Goal: Task Accomplishment & Management: Complete application form

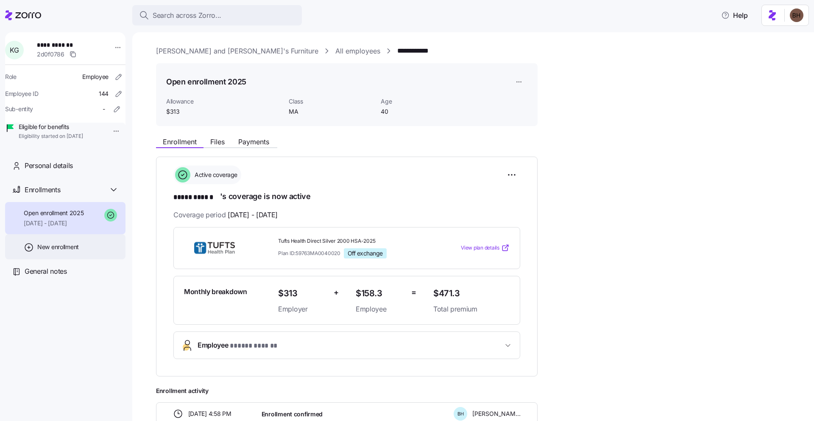
click at [52, 251] on span "New enrollment" at bounding box center [58, 247] width 42 height 8
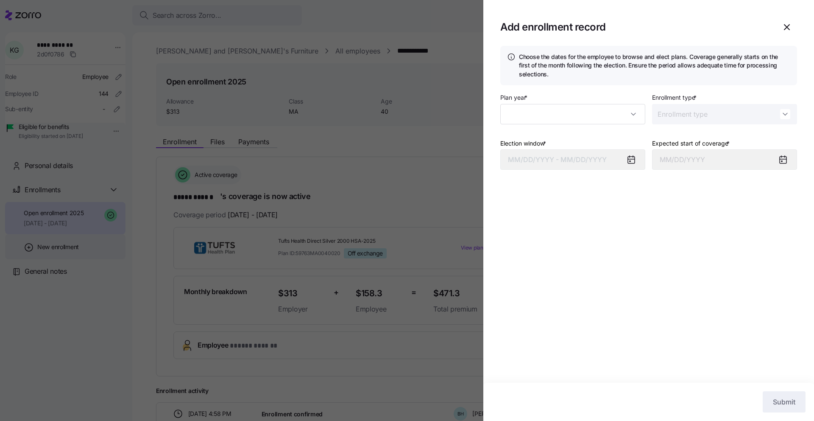
type input "2025"
type input "Special"
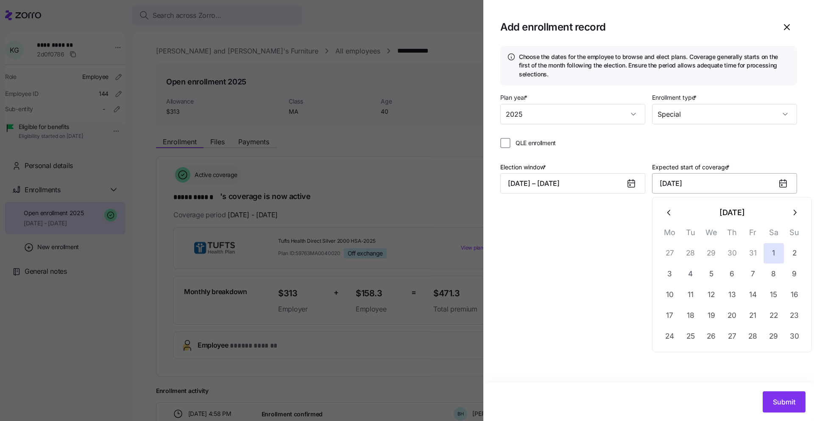
click at [730, 190] on input "November 1, 2025" at bounding box center [724, 183] width 145 height 20
click at [666, 214] on icon "button" at bounding box center [669, 212] width 9 height 9
click at [632, 187] on icon at bounding box center [631, 183] width 7 height 7
click at [632, 183] on icon at bounding box center [631, 183] width 7 height 7
click at [572, 180] on button "09/26/2025 – 10/20/2025" at bounding box center [573, 183] width 145 height 20
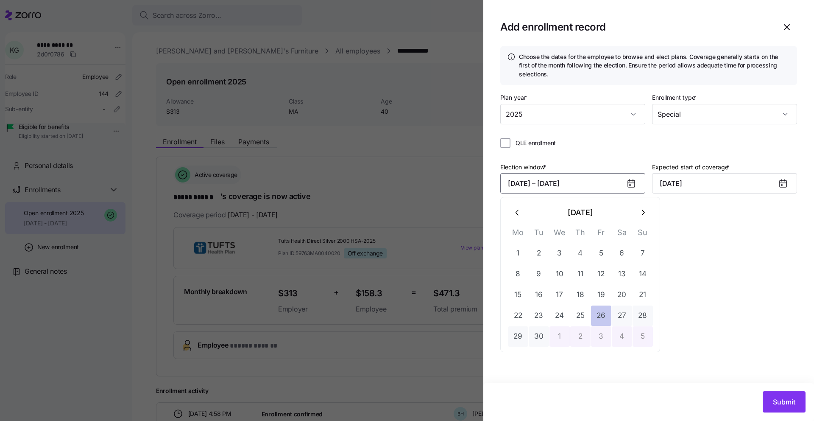
click at [597, 316] on button "26" at bounding box center [601, 315] width 20 height 20
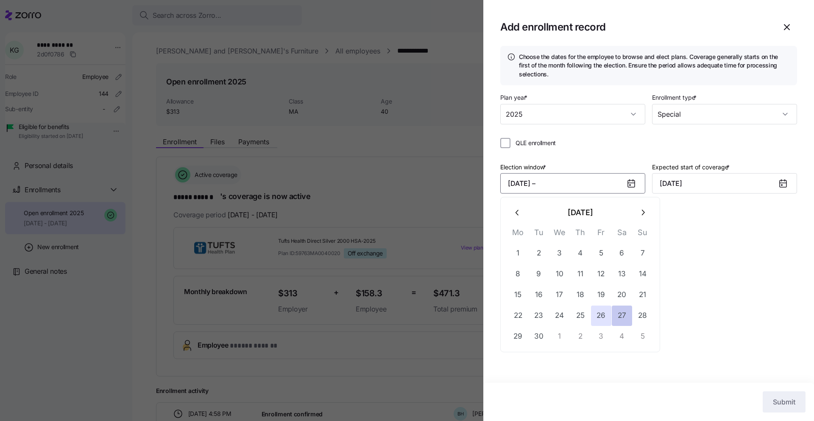
click at [621, 321] on button "27" at bounding box center [622, 315] width 20 height 20
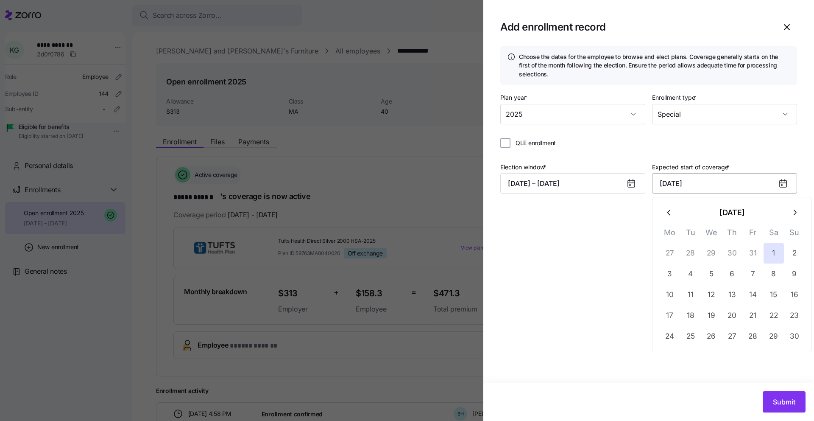
click at [697, 182] on input "November 1, 2025" at bounding box center [724, 183] width 145 height 20
click at [670, 214] on icon "button" at bounding box center [669, 213] width 3 height 6
click at [717, 252] on button "1" at bounding box center [712, 253] width 20 height 20
type input "October 1, 2025"
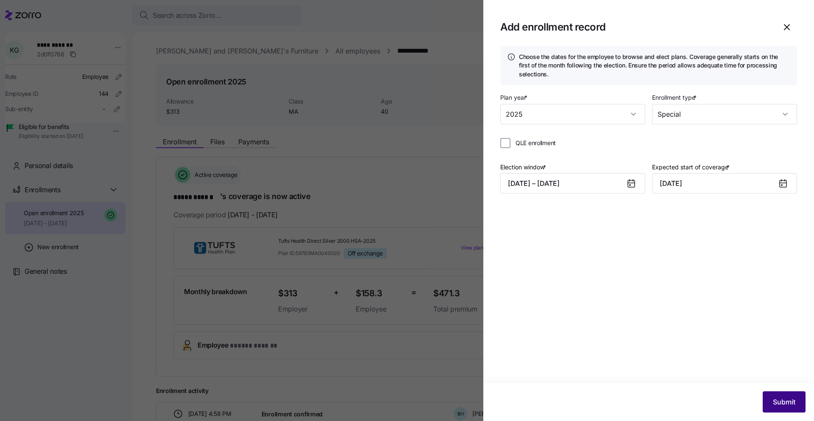
click at [770, 400] on button "Submit" at bounding box center [784, 401] width 43 height 21
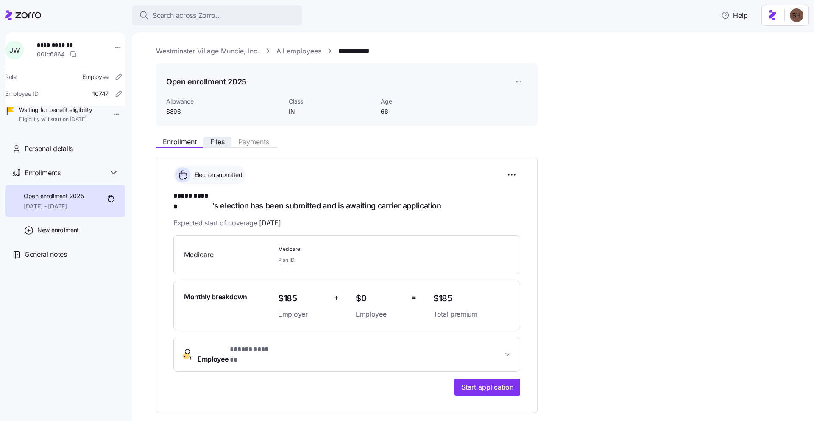
click at [213, 142] on span "Files" at bounding box center [217, 141] width 14 height 7
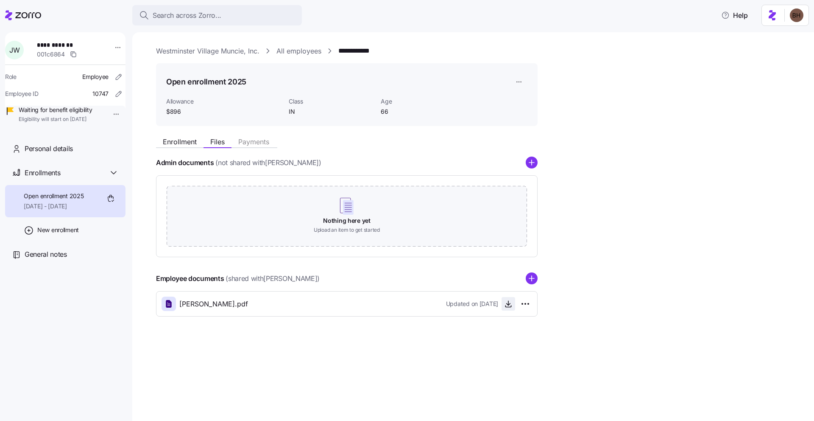
click at [509, 302] on icon "button" at bounding box center [508, 303] width 8 height 8
click at [229, 52] on link "Westminster Village Muncie, Inc." at bounding box center [208, 51] width 104 height 11
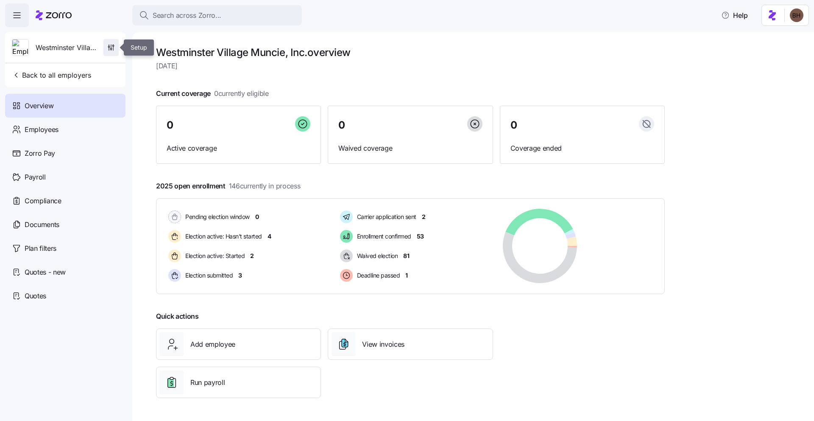
click at [112, 48] on icon "button" at bounding box center [111, 47] width 8 height 8
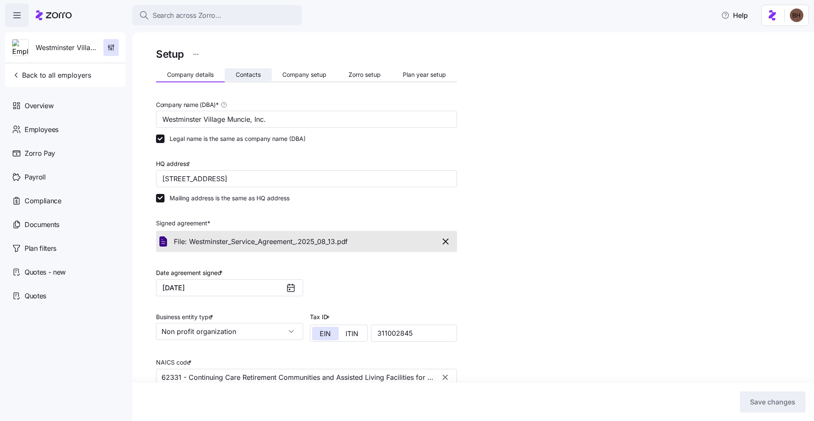
click at [246, 74] on span "Contacts" at bounding box center [248, 75] width 25 height 6
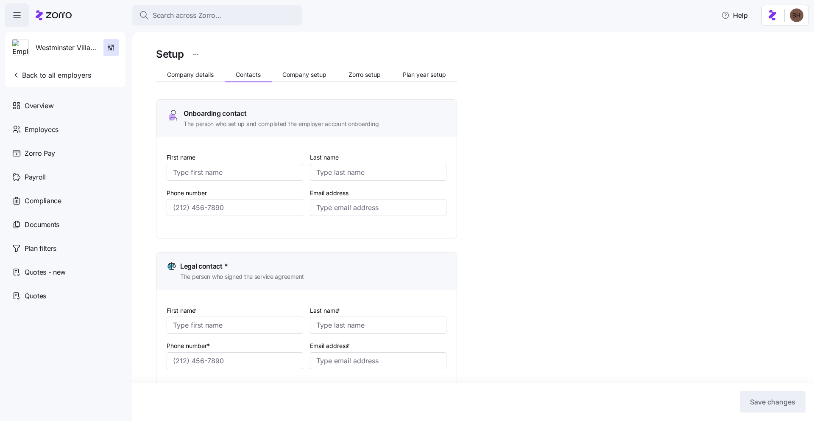
type input "Dustin"
type input "Jones"
type input "drjones@wvmuncie.com"
type input "Dustin"
type input "Jones"
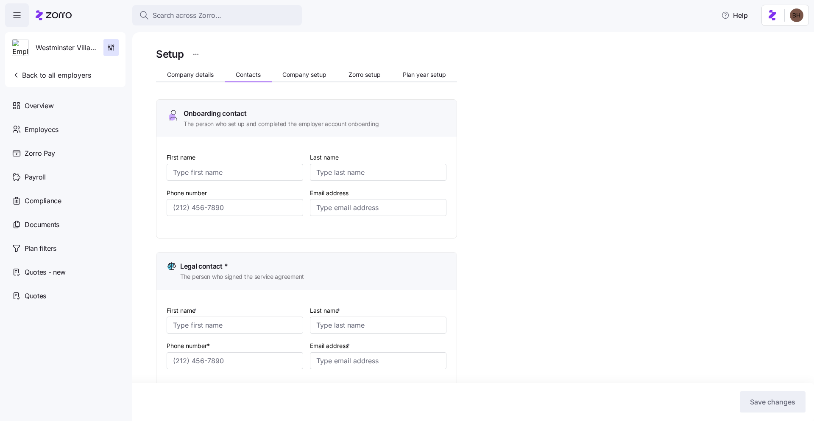
type input "drjones@wvmuncie.com"
type input "Pam"
type input "Ivy"
type input "pivy@wvmuncie.com"
type input "Dustin"
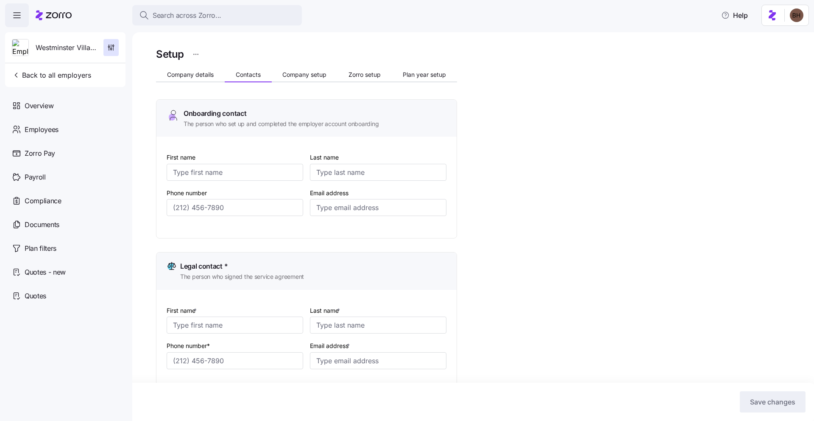
type input "Jones"
type input "drjones@wvmuncie.com"
type input "(765) 288-2155"
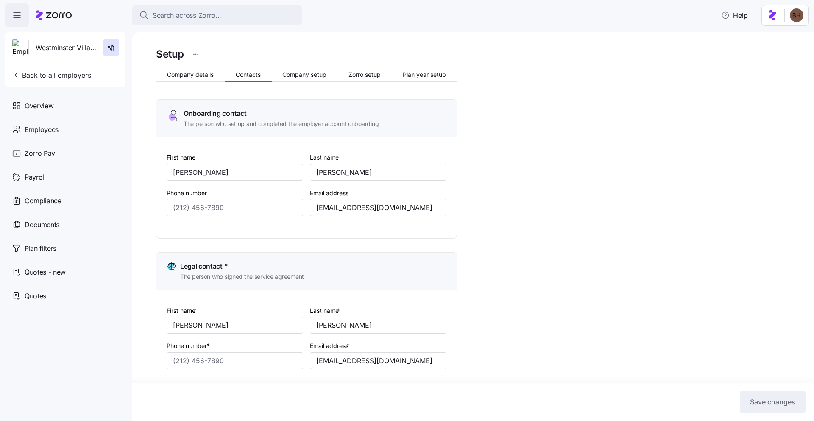
type input "(765) 288-2155"
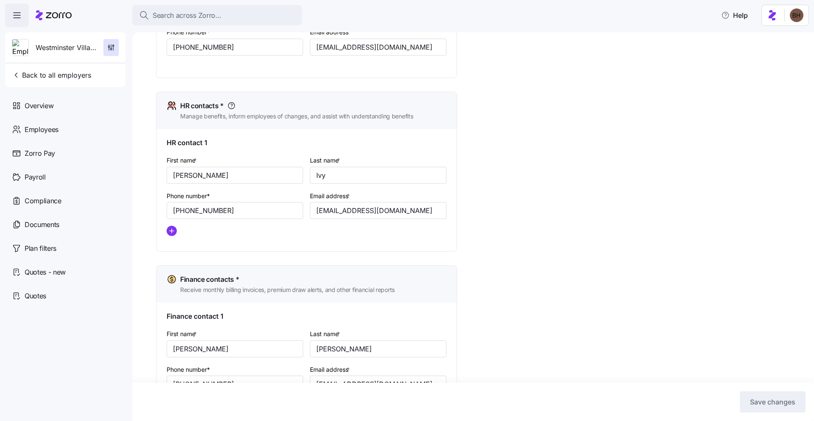
scroll to position [314, 0]
drag, startPoint x: 394, startPoint y: 211, endPoint x: 316, endPoint y: 210, distance: 78.5
click at [316, 210] on input "pivy@wvmuncie.com" at bounding box center [378, 209] width 137 height 17
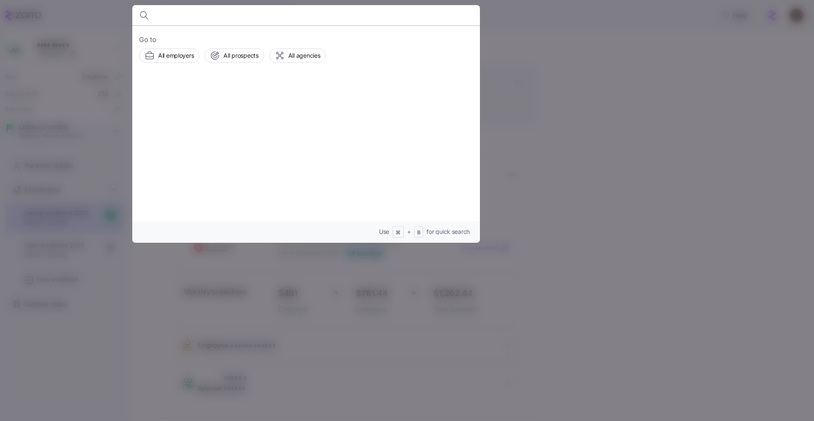
click at [614, 130] on div at bounding box center [407, 210] width 814 height 421
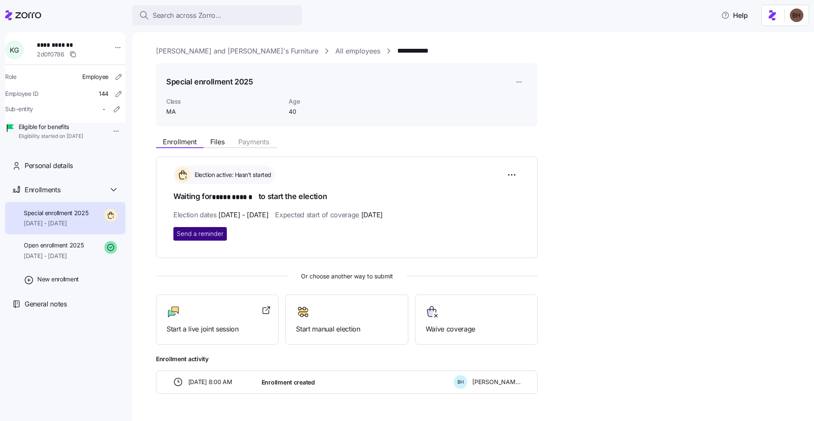
click at [223, 232] on button "Send a reminder" at bounding box center [199, 234] width 53 height 14
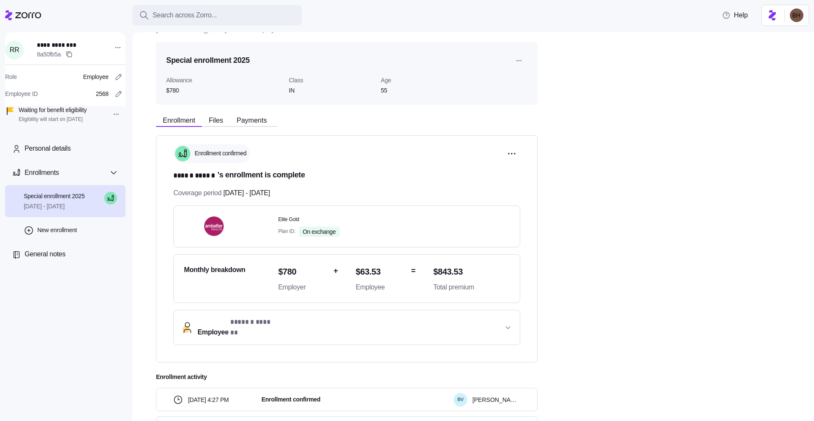
scroll to position [22, 0]
click at [213, 117] on span "Files" at bounding box center [217, 120] width 14 height 7
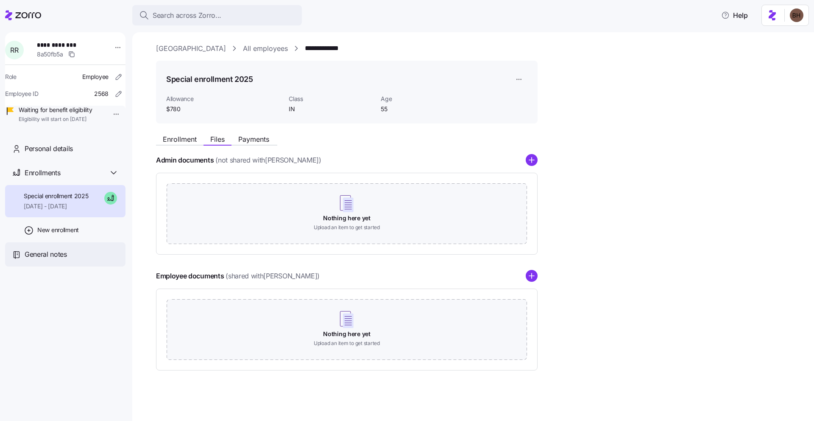
scroll to position [3, 0]
click at [50, 258] on div "General notes" at bounding box center [65, 254] width 120 height 24
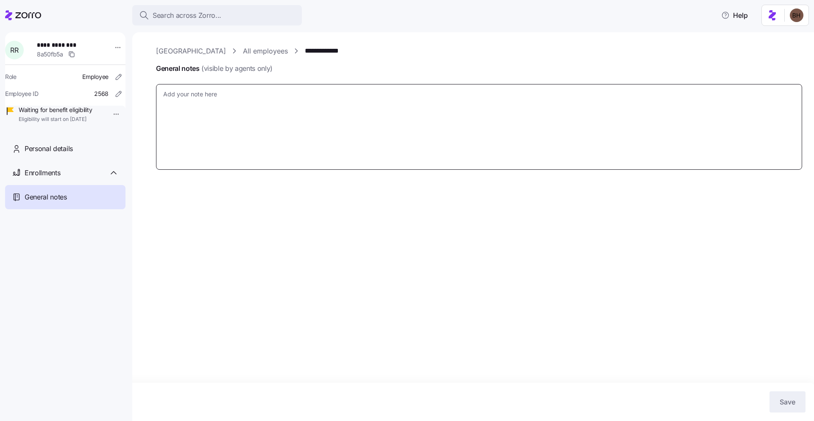
click at [371, 126] on textarea "General notes (visible by agents only)" at bounding box center [479, 127] width 646 height 86
type textarea "x"
type textarea "A"
type textarea "x"
type textarea "An"
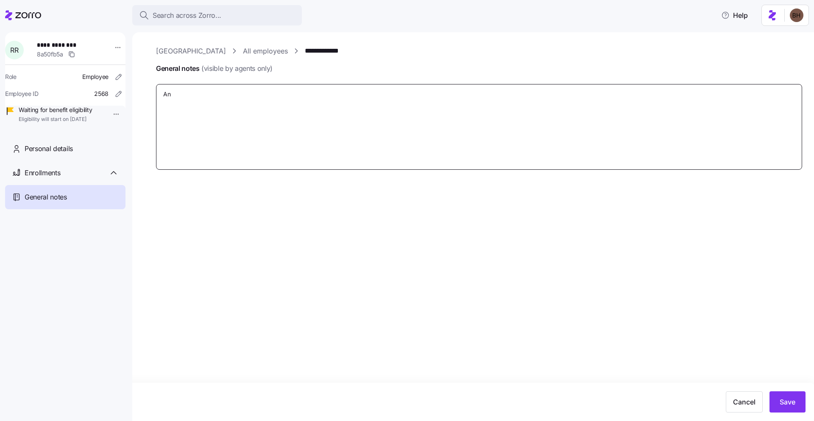
type textarea "x"
type textarea "Ant"
type textarea "x"
type textarea "Anti"
type textarea "x"
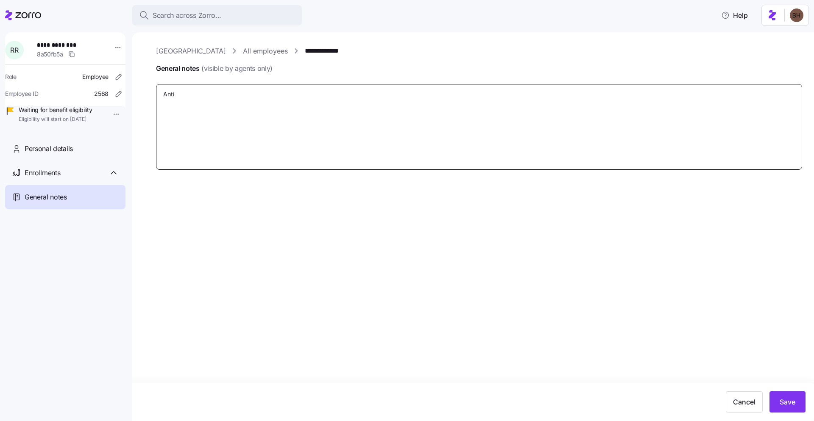
type textarea "Antic"
type textarea "x"
type textarea "Antici"
type textarea "x"
type textarea "Anticip"
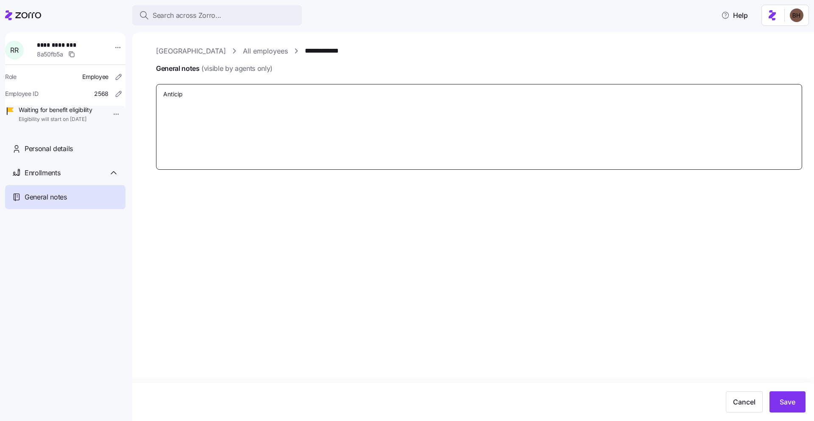
type textarea "x"
type textarea "Anticipat"
type textarea "x"
type textarea "Anticipate"
type textarea "x"
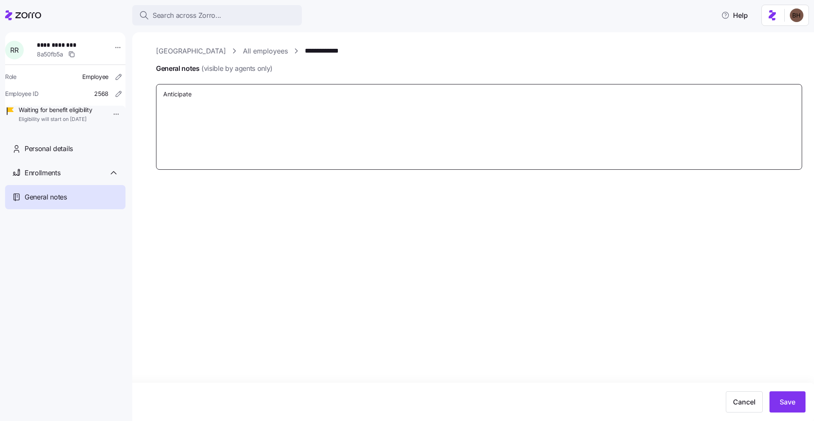
type textarea "Anticipated"
type textarea "x"
type textarea "Anticipated"
type textarea "x"
type textarea "Anticipated"
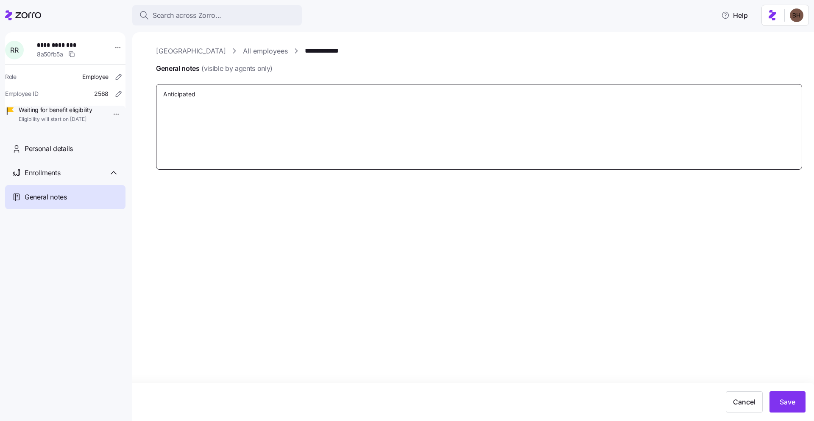
type textarea "x"
type textarea "Anticipate"
type textarea "x"
type textarea "Anticipat"
type textarea "x"
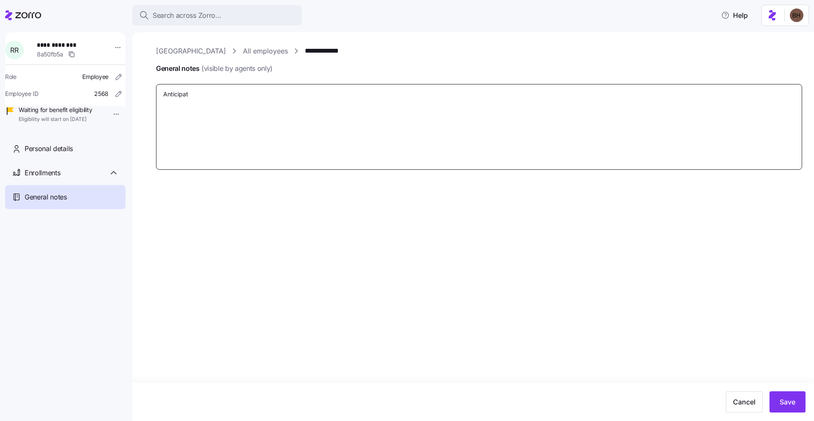
type textarea "Anticipa"
type textarea "x"
type textarea "Anticip"
type textarea "x"
type textarea "Antici"
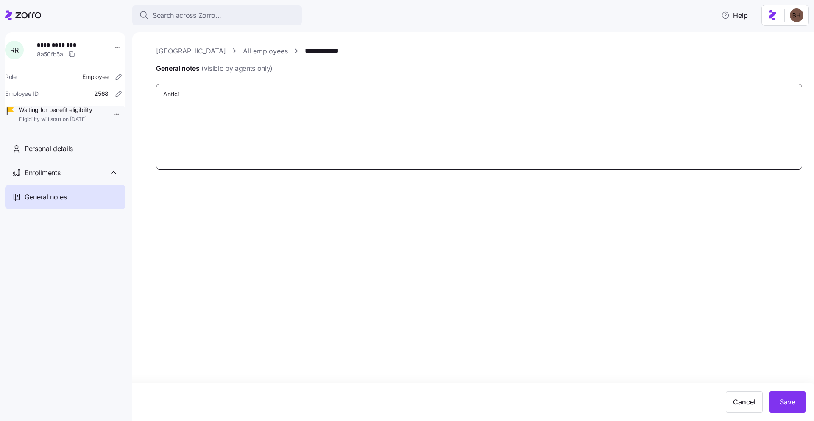
type textarea "x"
type textarea "Antic"
type textarea "x"
type textarea "Anti"
type textarea "x"
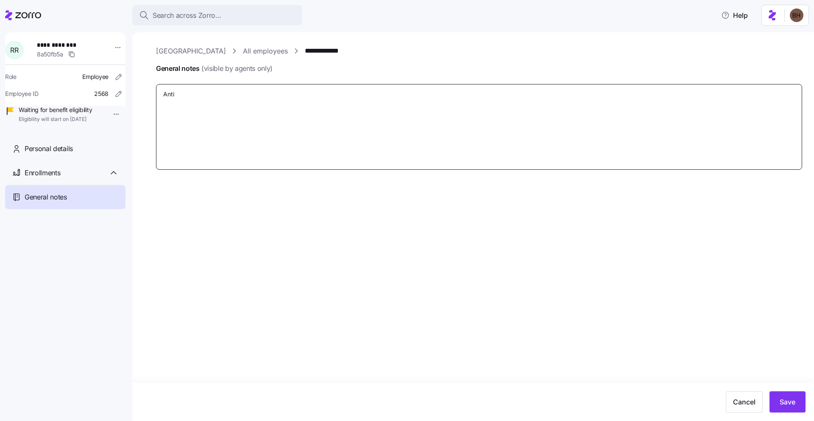
type textarea "Ant"
type textarea "x"
type textarea "An"
type textarea "x"
type textarea "A"
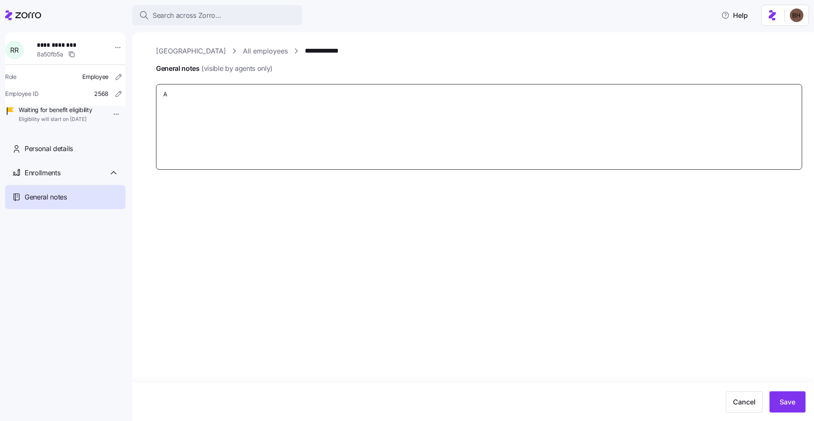
type textarea "x"
type textarea "S"
type textarea "x"
type textarea "Se"
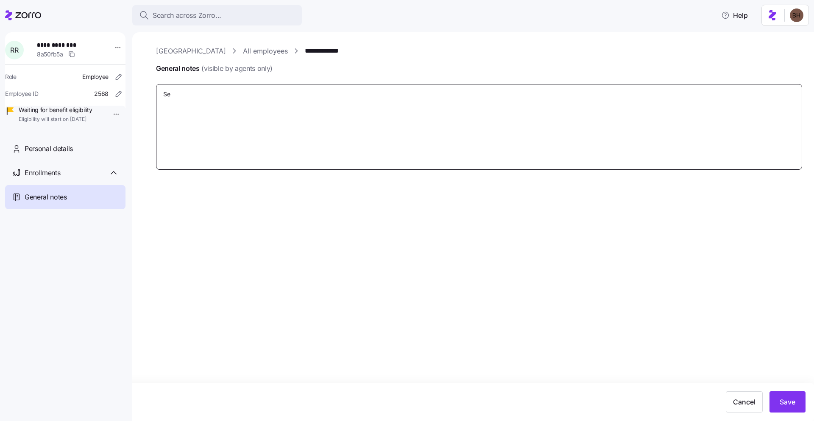
type textarea "x"
type textarea "Sel"
type textarea "x"
type textarea "Se"
type textarea "x"
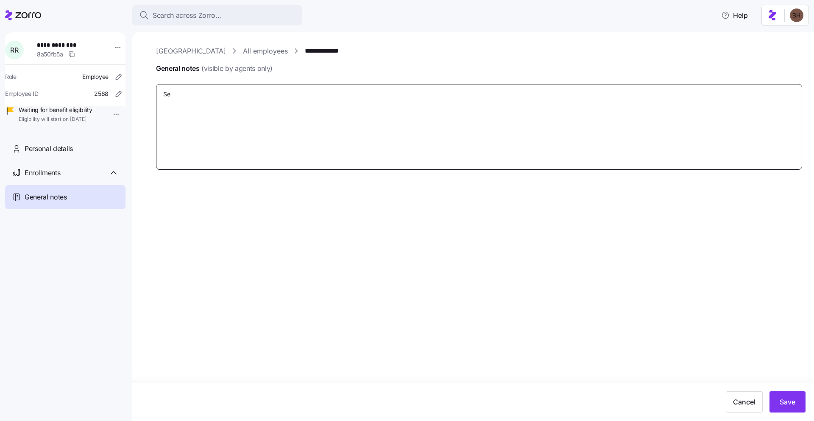
type textarea "S"
type textarea "x"
type textarea "S"
type textarea "x"
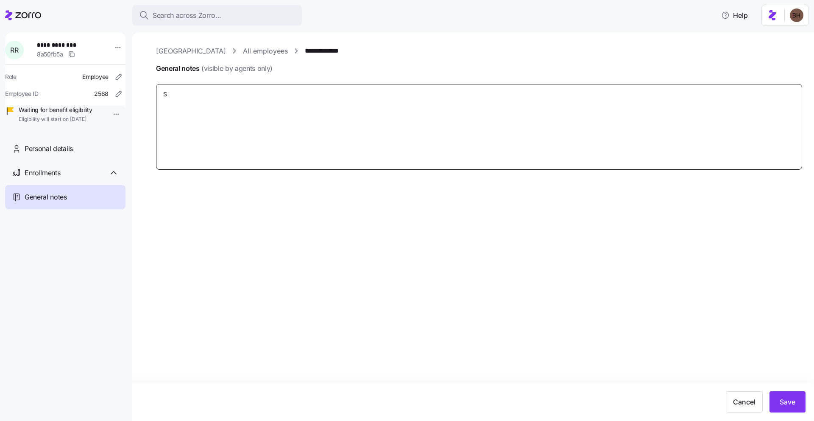
type textarea "Su"
type textarea "x"
type textarea "Sus"
type textarea "x"
type textarea "Susp"
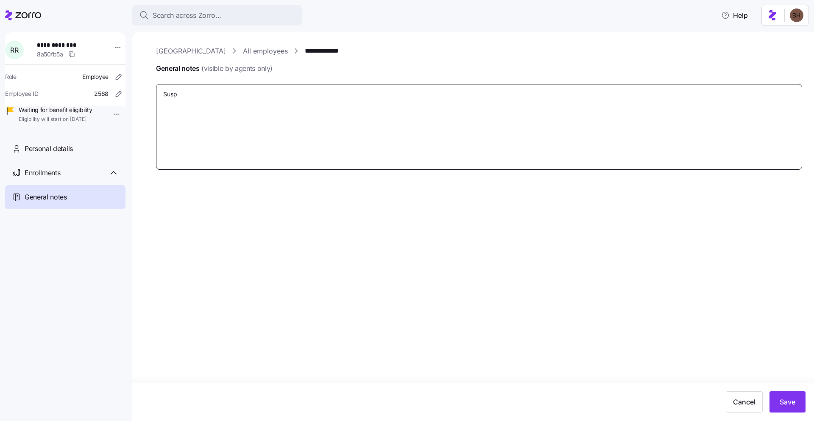
type textarea "x"
type textarea "Suspe"
type textarea "x"
type textarea "Suspec"
type textarea "x"
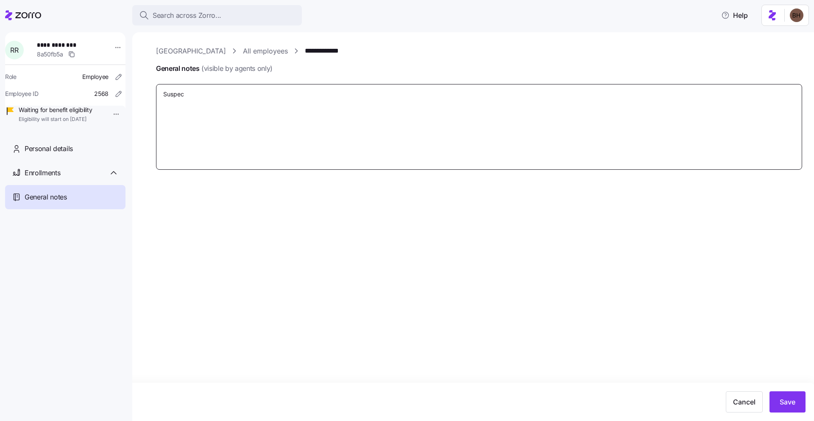
type textarea "Suspect"
type textarea "x"
type textarea "Suspecte"
type textarea "x"
type textarea "Suspected"
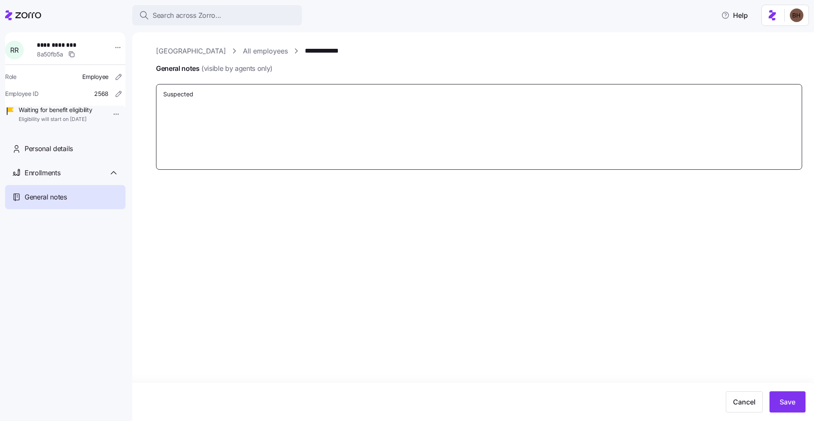
type textarea "x"
type textarea "Suspected"
type textarea "x"
type textarea "Suspected S"
type textarea "x"
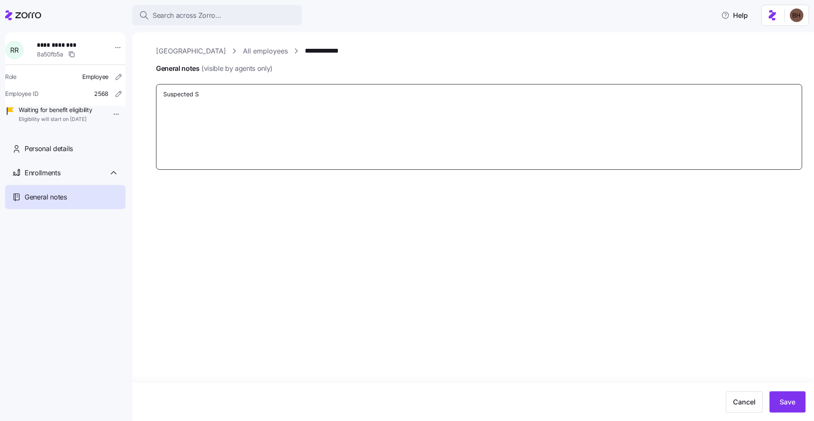
type textarea "Suspected Se"
type textarea "x"
type textarea "Suspected Sel"
type textarea "x"
type textarea "Suspected Self"
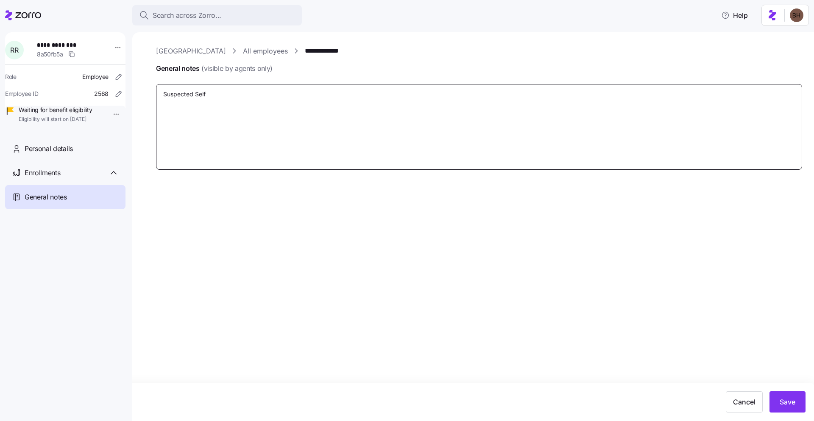
type textarea "x"
type textarea "Suspected Self-"
type textarea "x"
type textarea "Suspected Self-E"
type textarea "x"
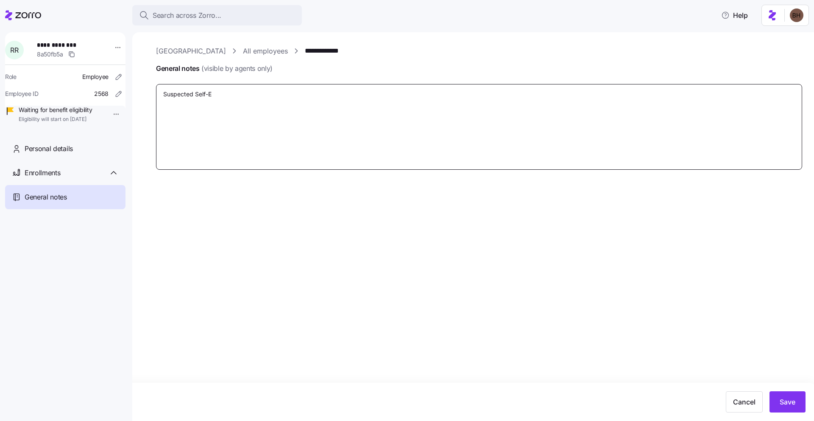
type textarea "Suspected Self-En"
type textarea "x"
type textarea "Suspected Self-Enr"
type textarea "x"
type textarea "Suspected Self-Enro"
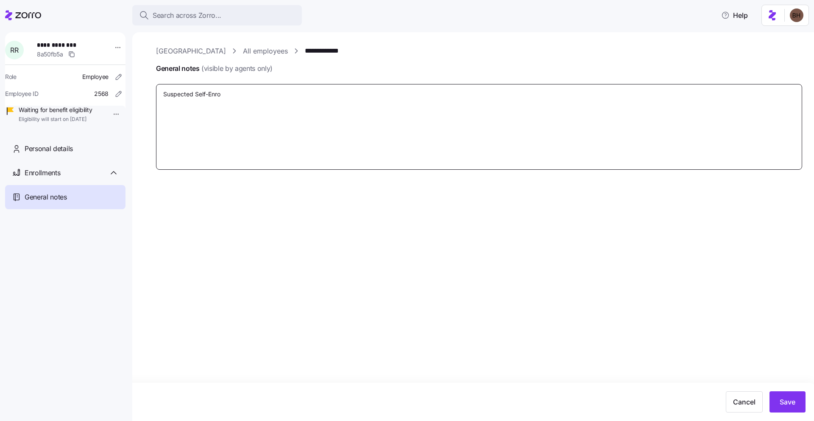
type textarea "x"
type textarea "Suspected Self-Enrol"
type textarea "x"
type textarea "Suspected Self-Enroll"
click at [784, 406] on span "Save" at bounding box center [788, 402] width 16 height 10
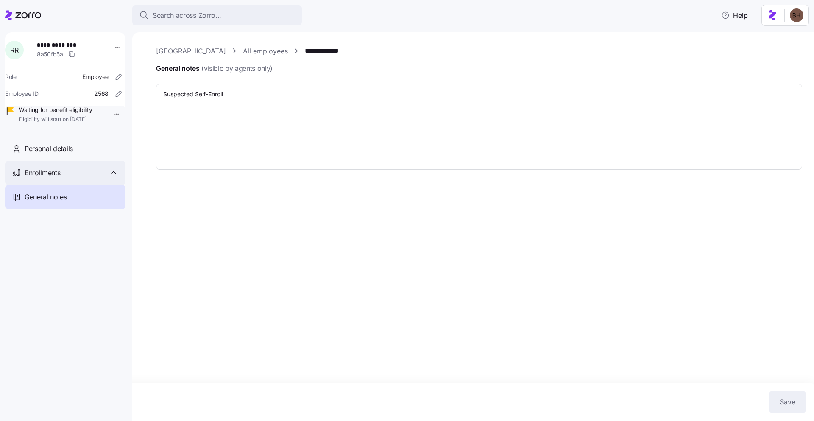
click at [39, 178] on span "Enrollments" at bounding box center [43, 173] width 36 height 11
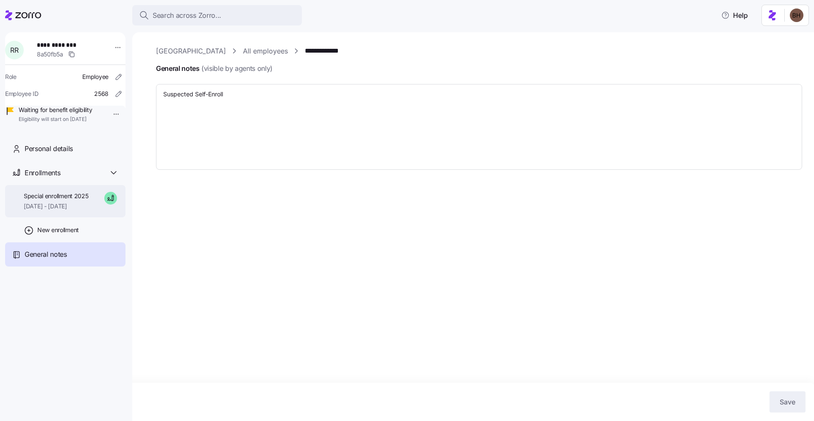
click at [59, 200] on span "Special enrollment 2025" at bounding box center [56, 196] width 65 height 8
type textarea "x"
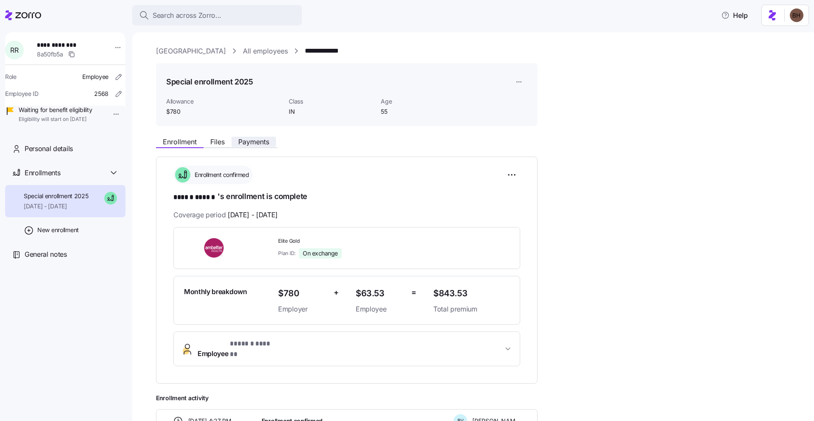
click at [255, 138] on span "Payments" at bounding box center [253, 141] width 31 height 7
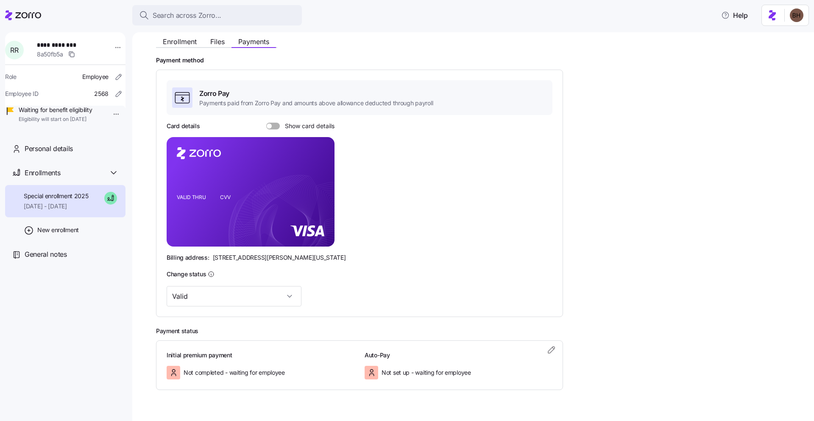
scroll to position [120, 0]
